Goal: Transaction & Acquisition: Purchase product/service

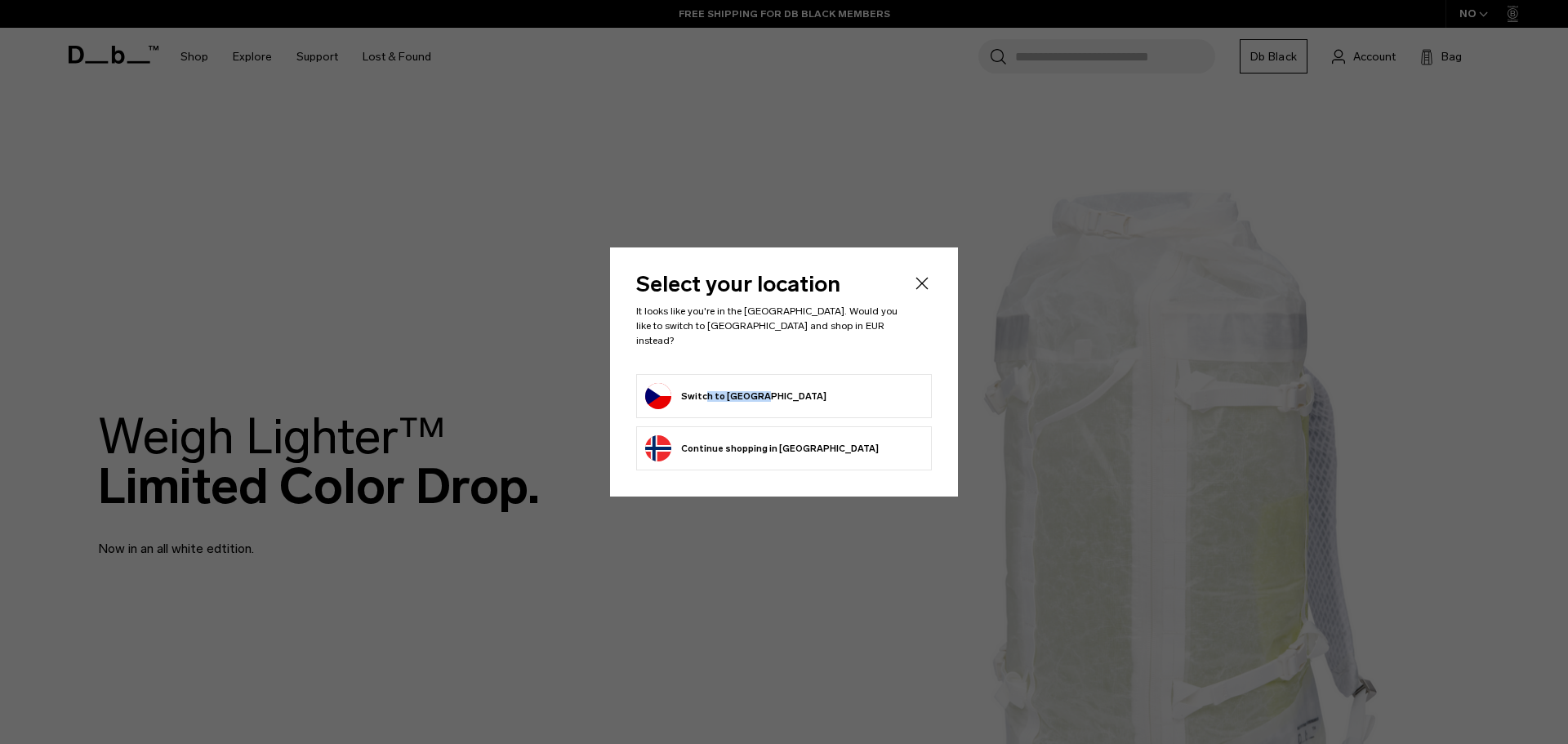
click at [705, 388] on button "Switch to Czechia" at bounding box center [736, 396] width 181 height 26
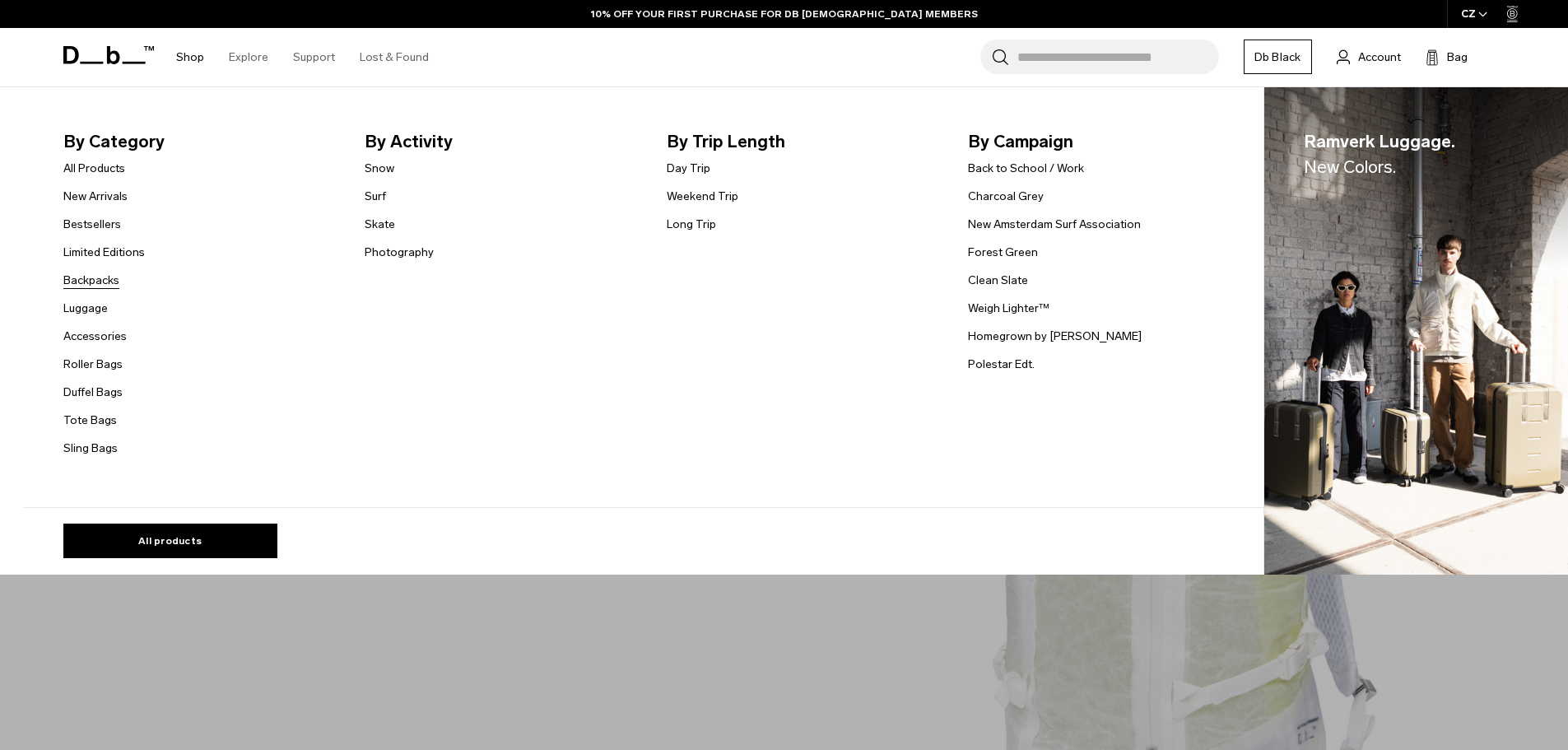
click at [93, 280] on link "Backpacks" at bounding box center [92, 280] width 56 height 17
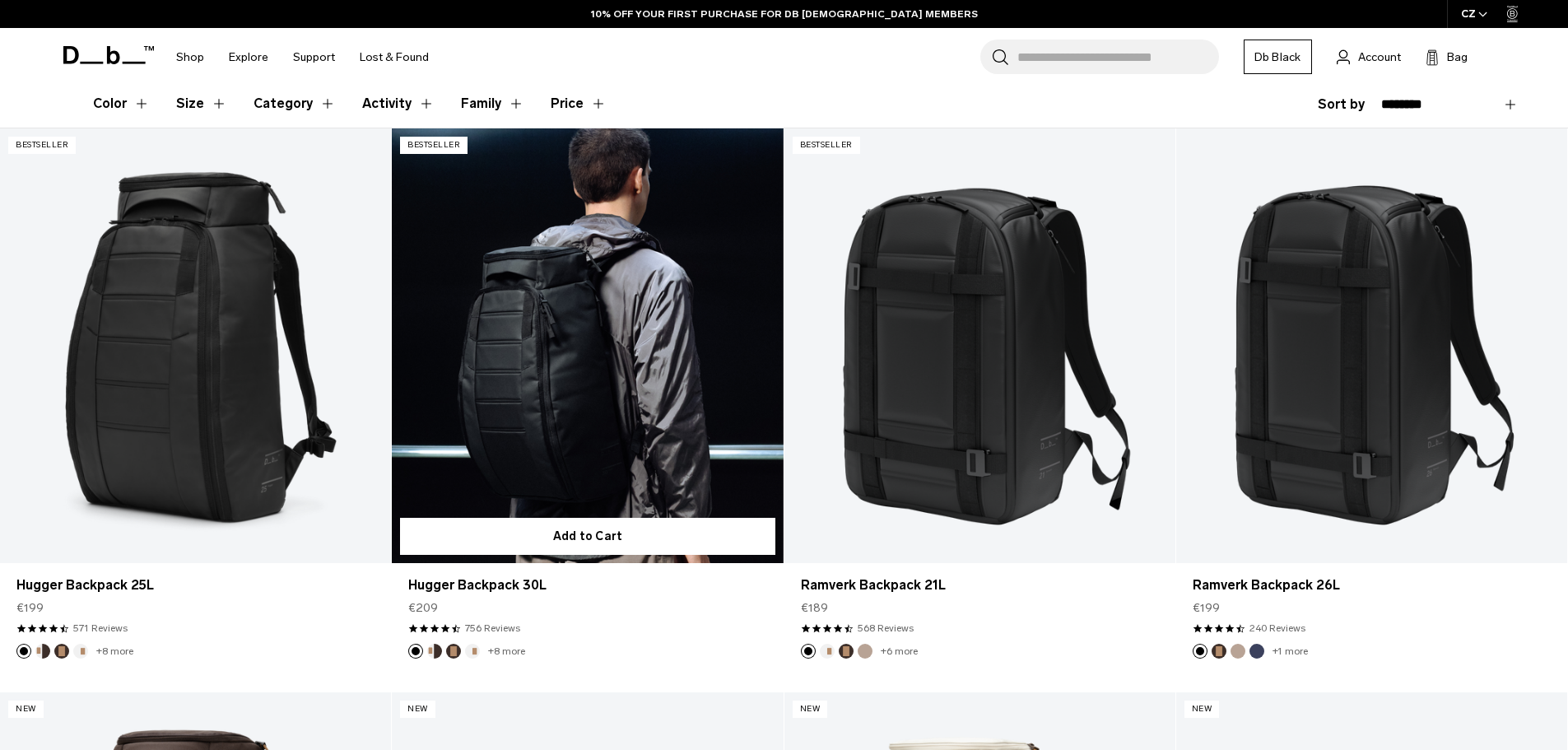
click at [511, 403] on link "Hugger Backpack 30L" at bounding box center [587, 346] width 391 height 435
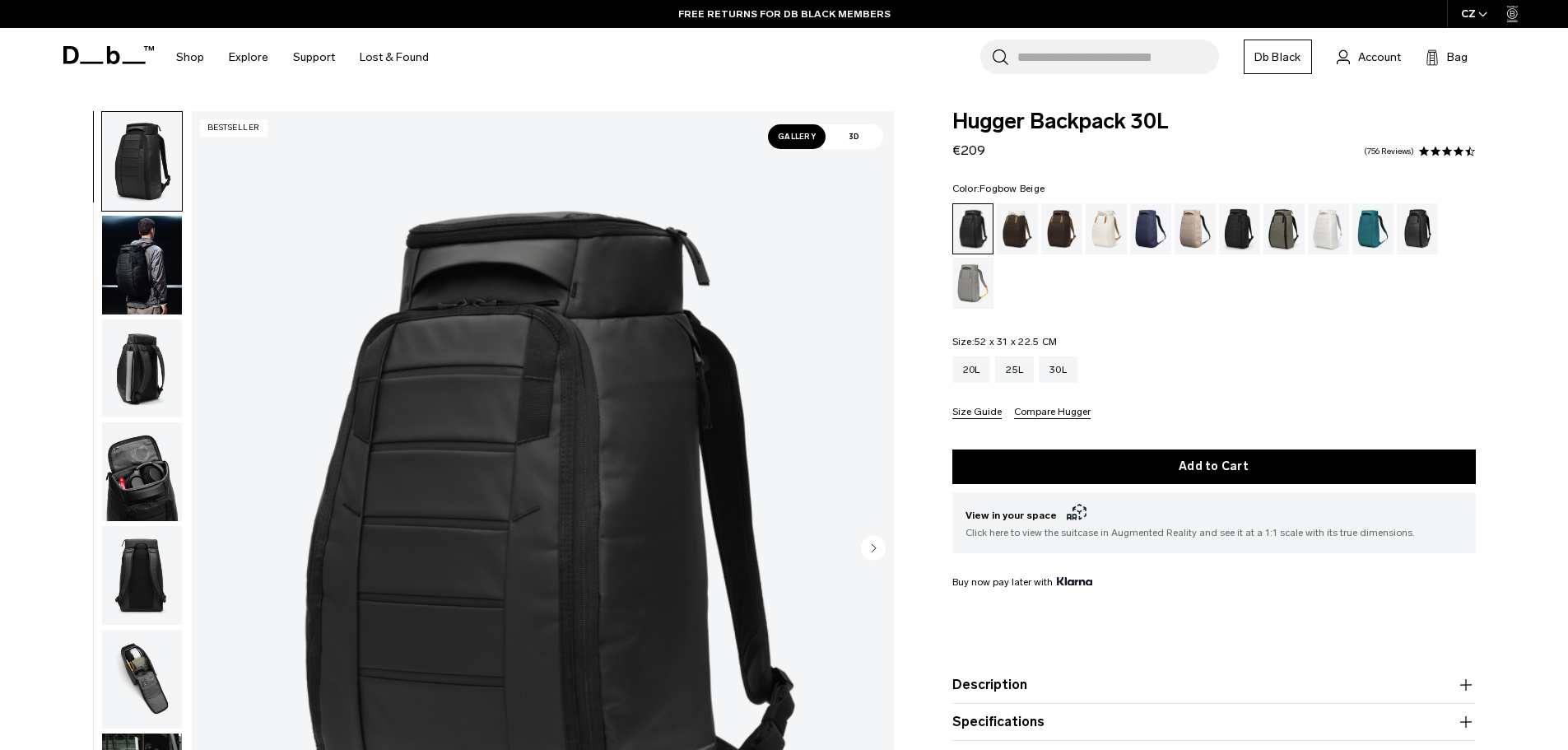
click at [1194, 228] on div "Fogbow Beige" at bounding box center [1194, 228] width 42 height 51
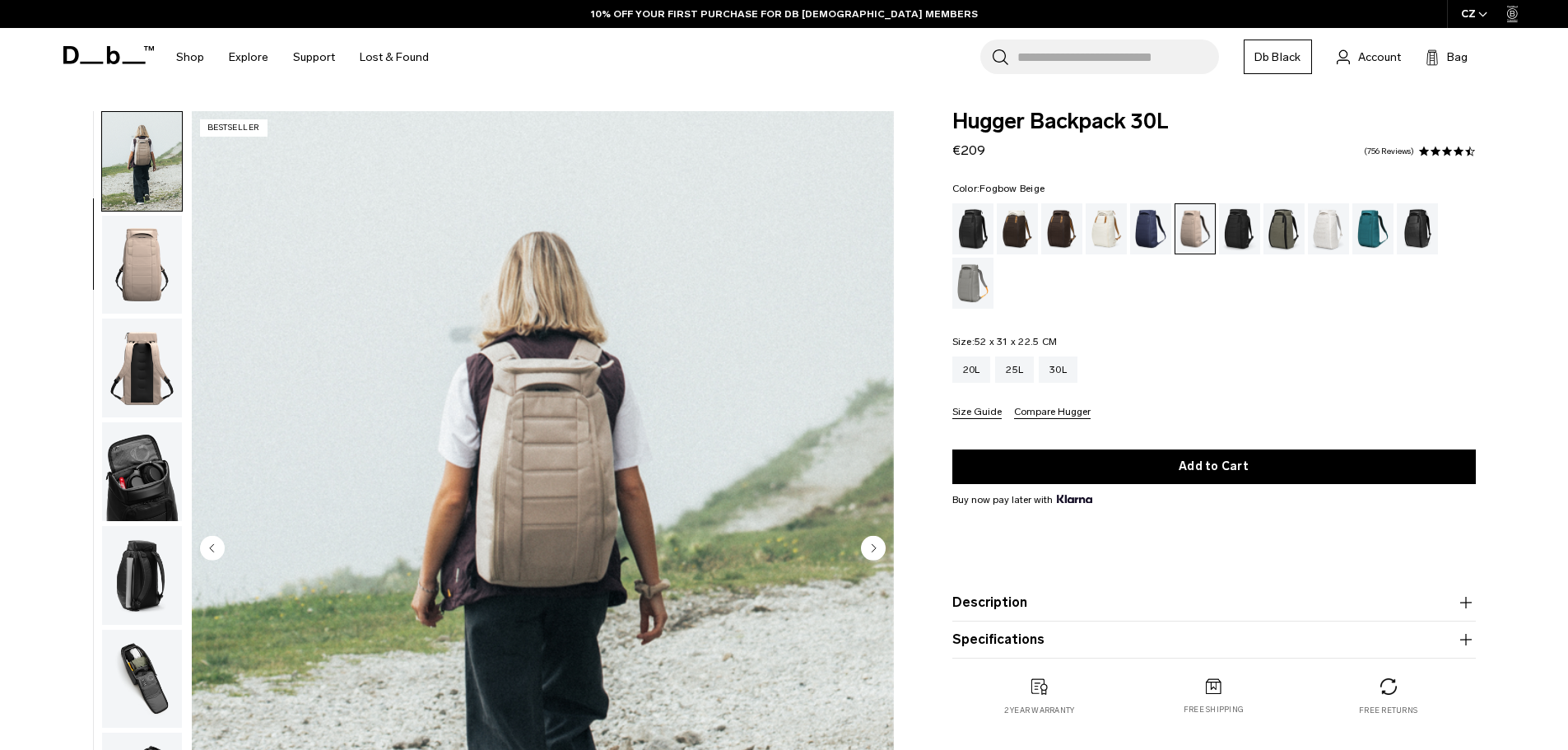
click at [146, 355] on img "button" at bounding box center [142, 368] width 80 height 99
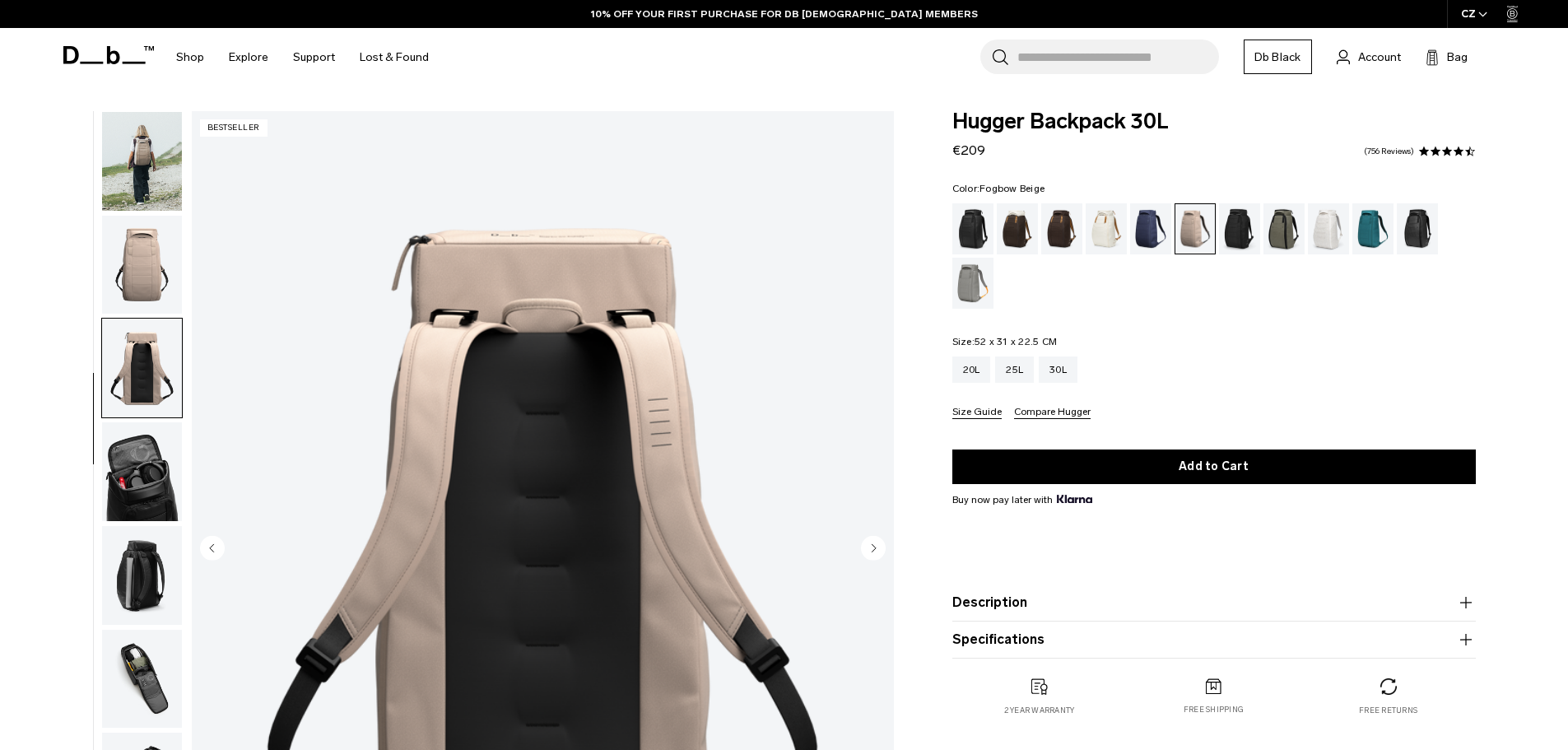
scroll to position [155, 0]
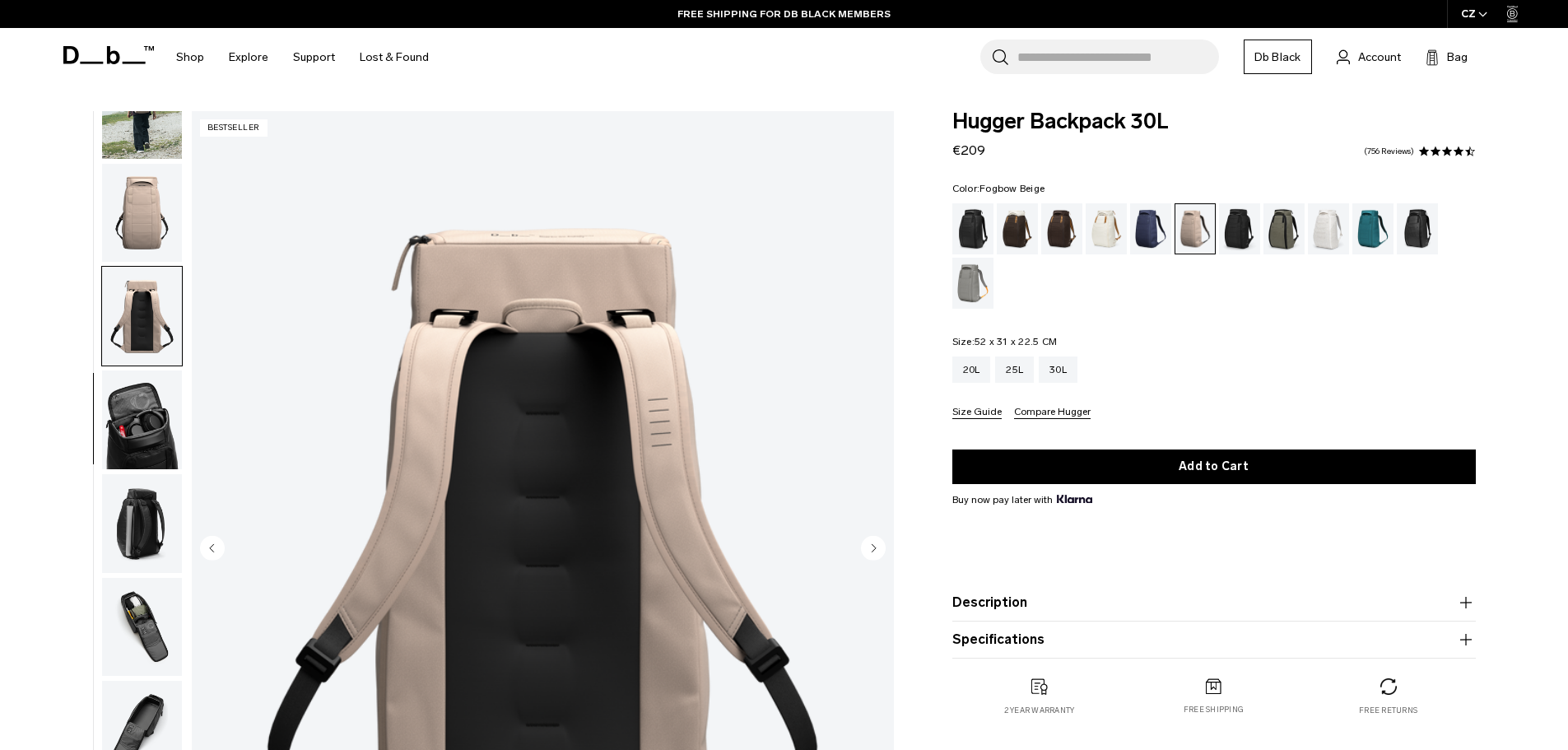
click at [143, 224] on img "button" at bounding box center [142, 213] width 80 height 99
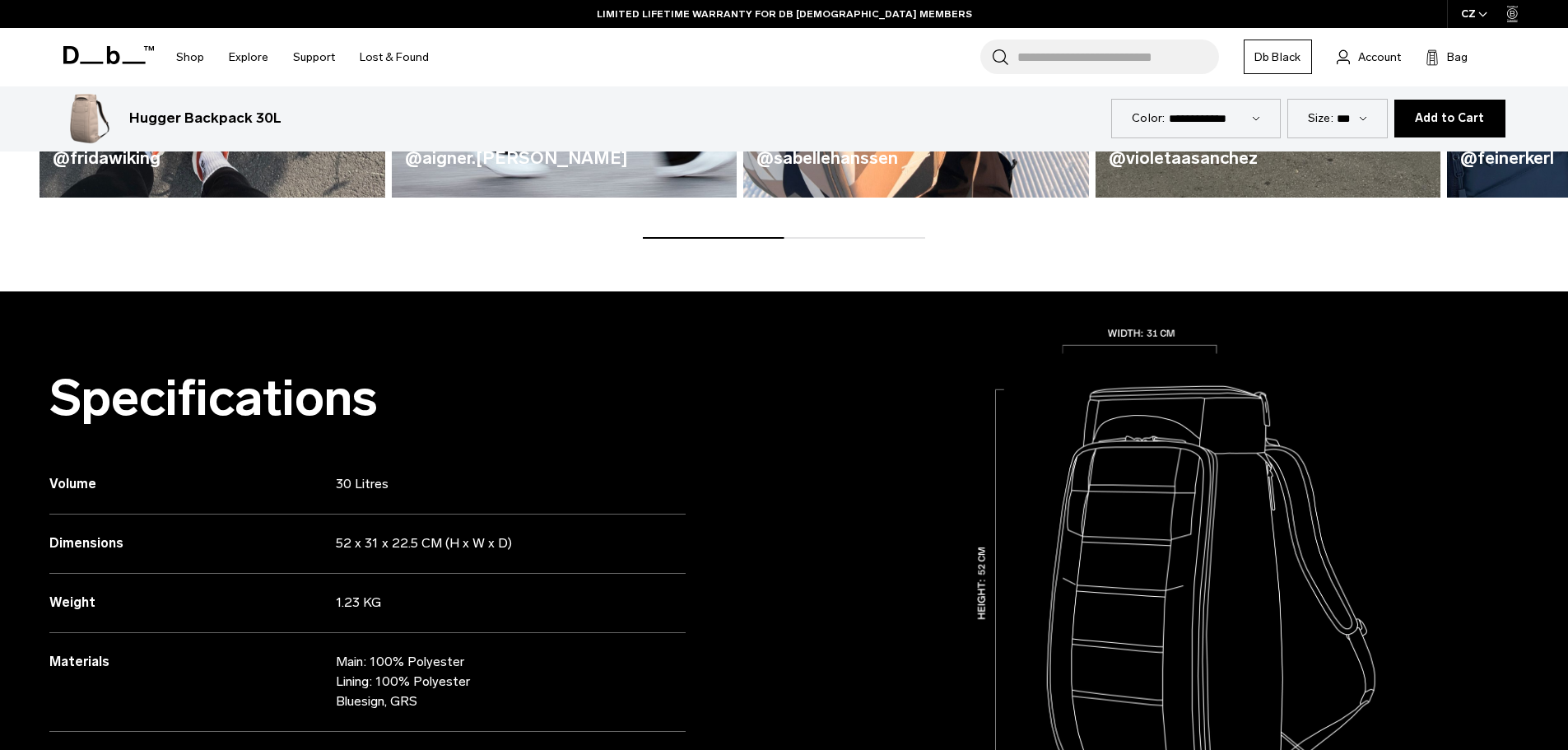
scroll to position [0, 0]
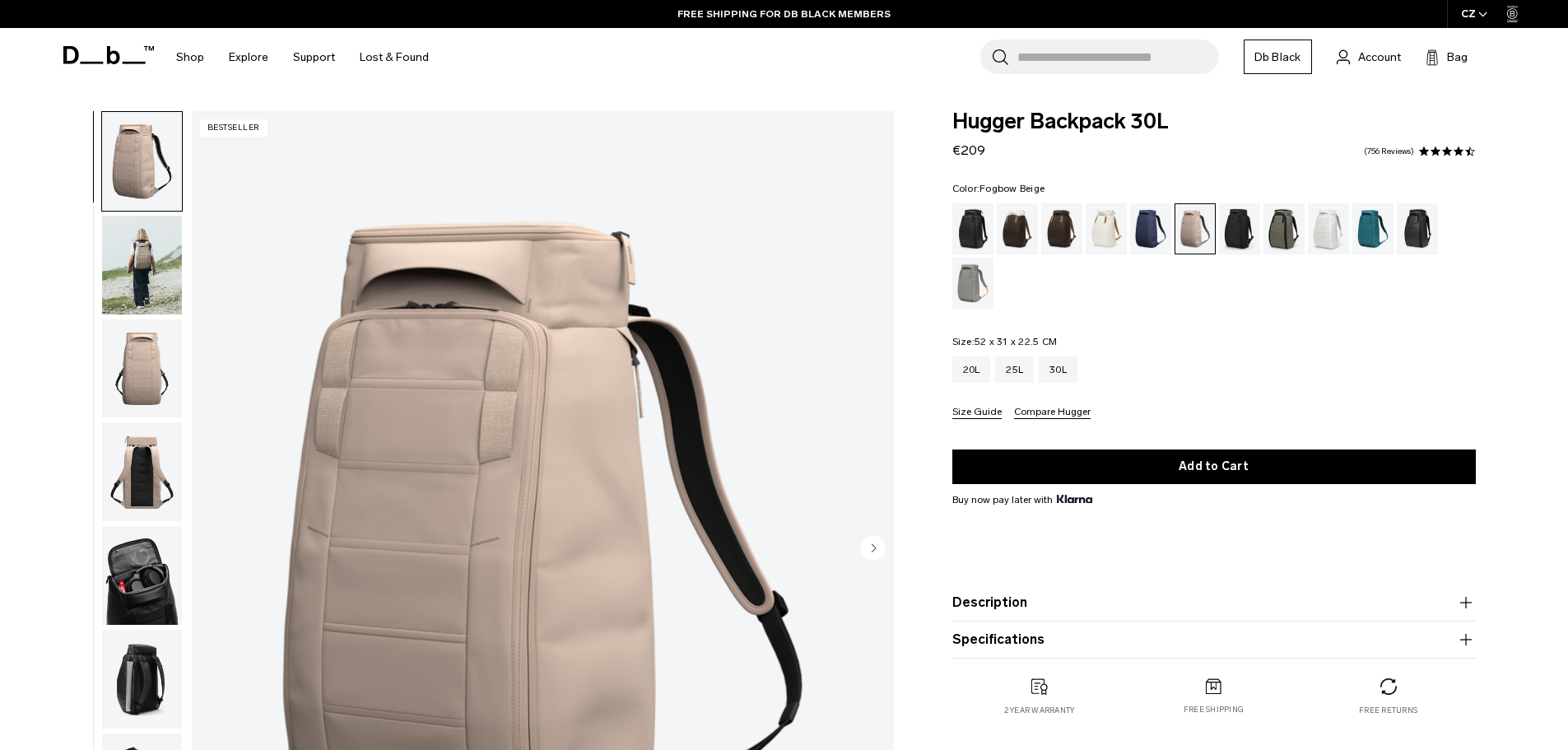
scroll to position [155, 0]
